Goal: Find specific page/section: Find specific page/section

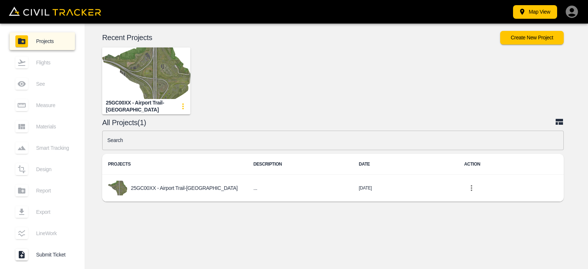
click at [143, 86] on img "button" at bounding box center [146, 72] width 88 height 51
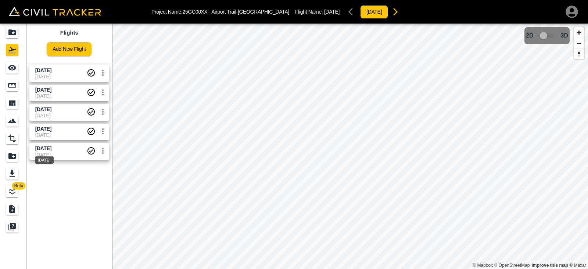
click at [51, 150] on span "[DATE]" at bounding box center [43, 148] width 16 height 6
click at [551, 35] on input "checkbox" at bounding box center [544, 36] width 42 height 14
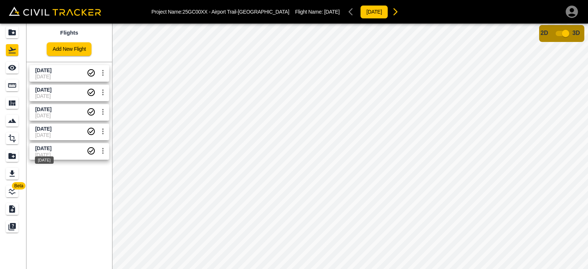
click at [43, 151] on span "[DATE]" at bounding box center [43, 148] width 16 height 6
drag, startPoint x: 9, startPoint y: 83, endPoint x: 197, endPoint y: 113, distance: 190.5
click at [9, 83] on icon "Measure" at bounding box center [12, 85] width 8 height 4
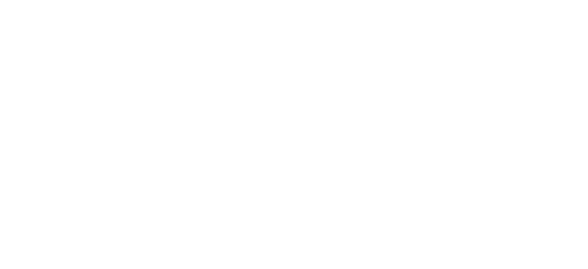
click at [202, 0] on html at bounding box center [294, 0] width 588 height 0
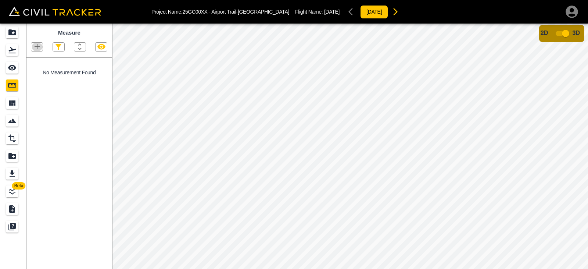
click at [36, 47] on icon "button" at bounding box center [37, 46] width 5 height 5
click at [35, 60] on p "Point" at bounding box center [31, 60] width 11 height 6
click at [41, 50] on icon "button" at bounding box center [37, 46] width 9 height 9
click at [38, 58] on li "Point" at bounding box center [28, 59] width 44 height 11
click at [33, 42] on div at bounding box center [69, 43] width 86 height 15
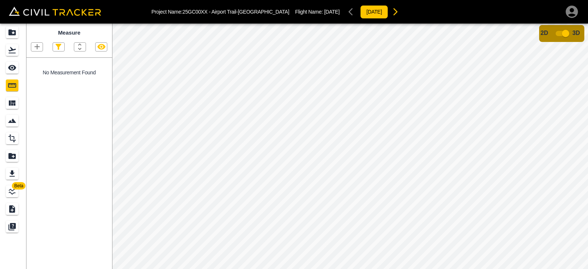
click at [34, 47] on icon "button" at bounding box center [37, 46] width 9 height 9
click at [39, 71] on p "Polyline" at bounding box center [34, 71] width 17 height 6
click at [76, 47] on icon "button" at bounding box center [79, 46] width 9 height 9
click at [77, 48] on div at bounding box center [294, 134] width 588 height 269
click at [11, 65] on icon "See" at bounding box center [12, 68] width 8 height 6
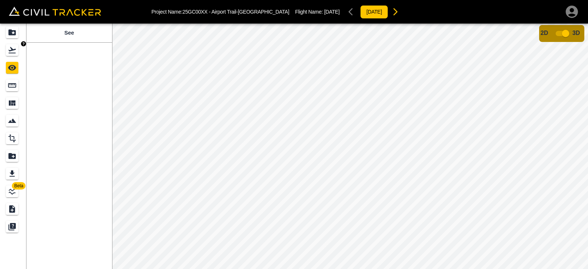
click at [13, 50] on icon "Flights" at bounding box center [11, 50] width 7 height 6
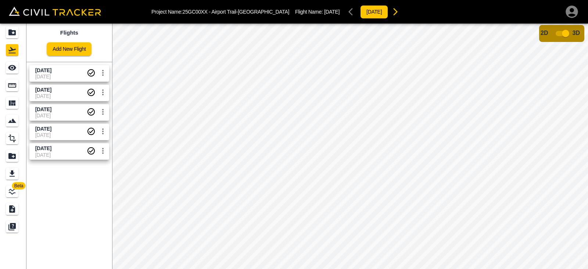
click at [63, 76] on span "[DATE]" at bounding box center [60, 77] width 51 height 6
click at [53, 151] on span "[DATE]" at bounding box center [60, 148] width 51 height 7
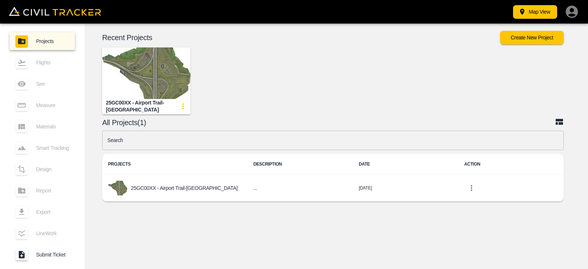
click at [141, 64] on img "button" at bounding box center [146, 72] width 88 height 51
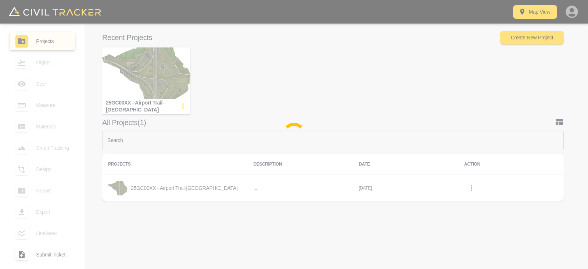
click at [151, 60] on div at bounding box center [294, 134] width 588 height 269
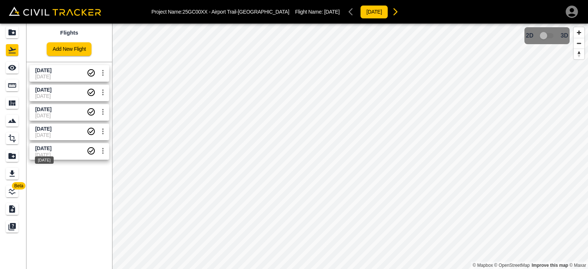
click at [51, 147] on span "[DATE]" at bounding box center [43, 148] width 16 height 6
click at [551, 35] on input "checkbox" at bounding box center [544, 36] width 42 height 14
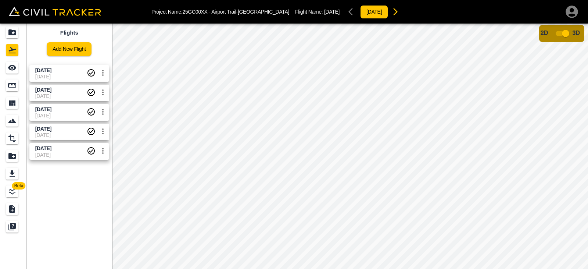
click at [49, 152] on span "[DATE]" at bounding box center [60, 155] width 51 height 6
click at [51, 130] on span "[DATE]" at bounding box center [43, 129] width 16 height 6
click at [65, 154] on span "[DATE]" at bounding box center [60, 155] width 51 height 6
drag, startPoint x: 13, startPoint y: 86, endPoint x: 134, endPoint y: 127, distance: 127.6
click at [13, 86] on icon "Measure" at bounding box center [12, 85] width 9 height 9
